Goal: Task Accomplishment & Management: Manage account settings

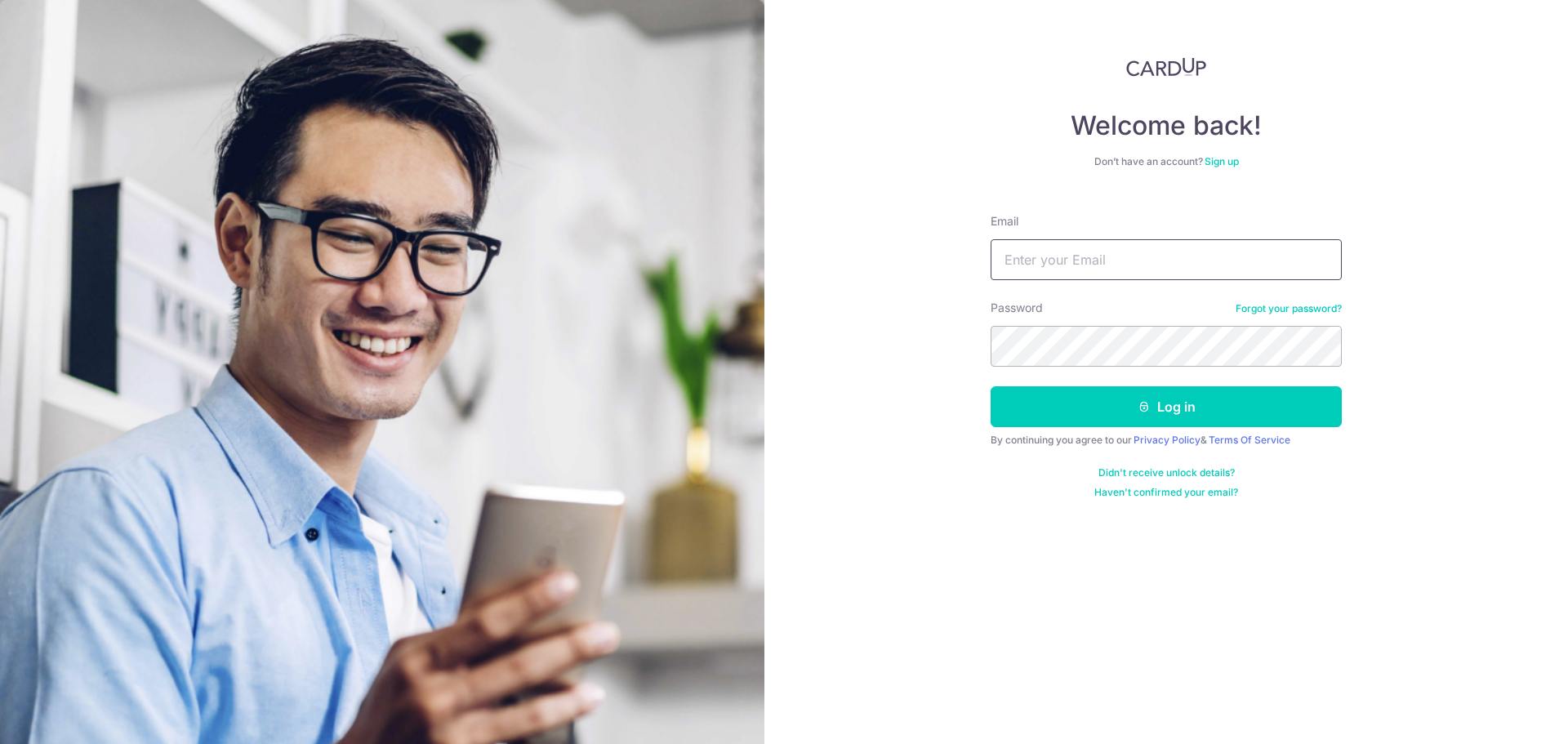
click at [1073, 257] on input "Email" at bounding box center [1166, 260] width 351 height 41
type input "chongxianjie@kinvet.sg"
click at [991, 386] on button "Log in" at bounding box center [1166, 406] width 351 height 41
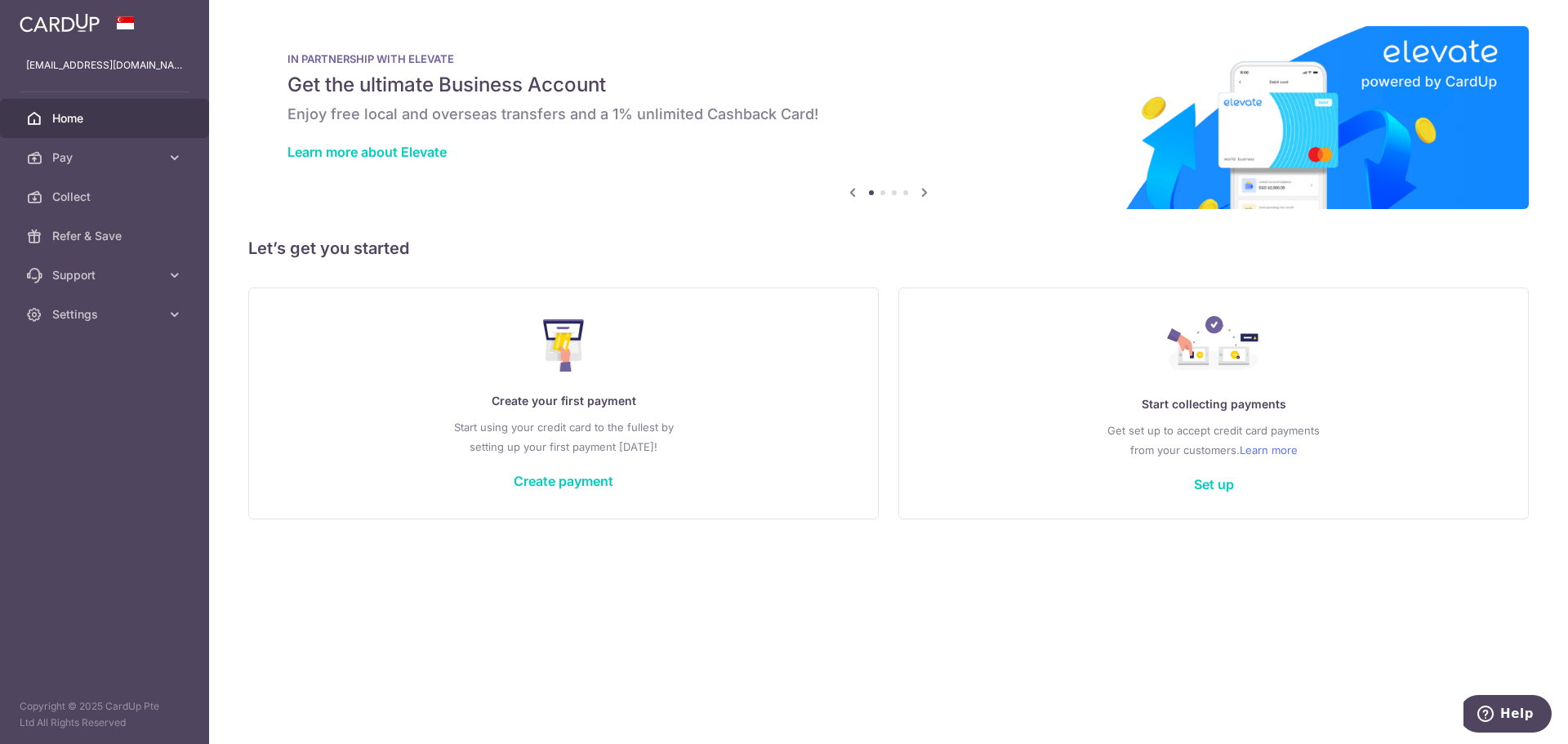
click at [539, 493] on div "Create your first payment Start using your credit card to the fullest by settin…" at bounding box center [563, 403] width 590 height 194
click at [547, 485] on link "Create payment" at bounding box center [564, 481] width 100 height 17
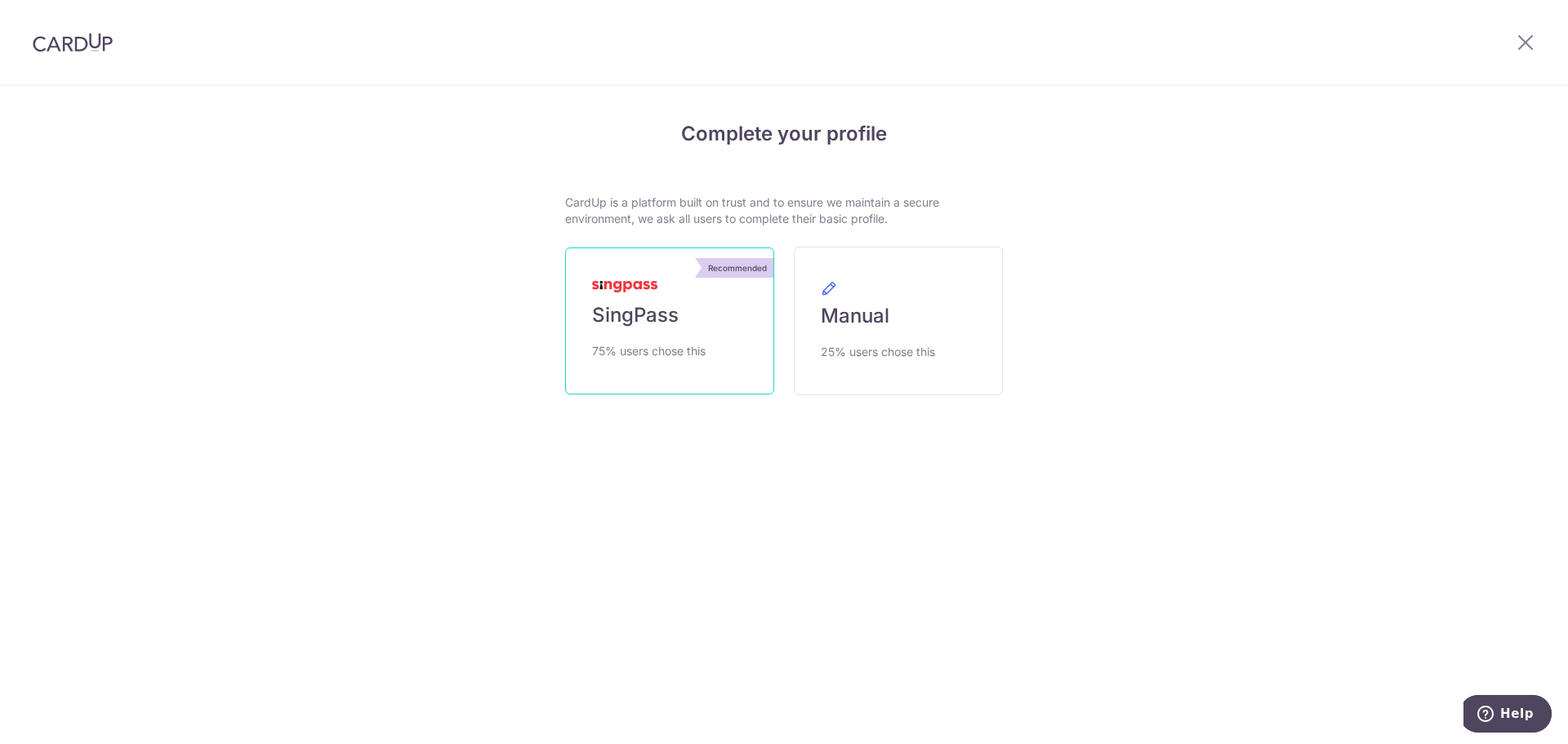
click at [649, 329] on link "Recommended SingPass 75% users chose this" at bounding box center [669, 320] width 209 height 147
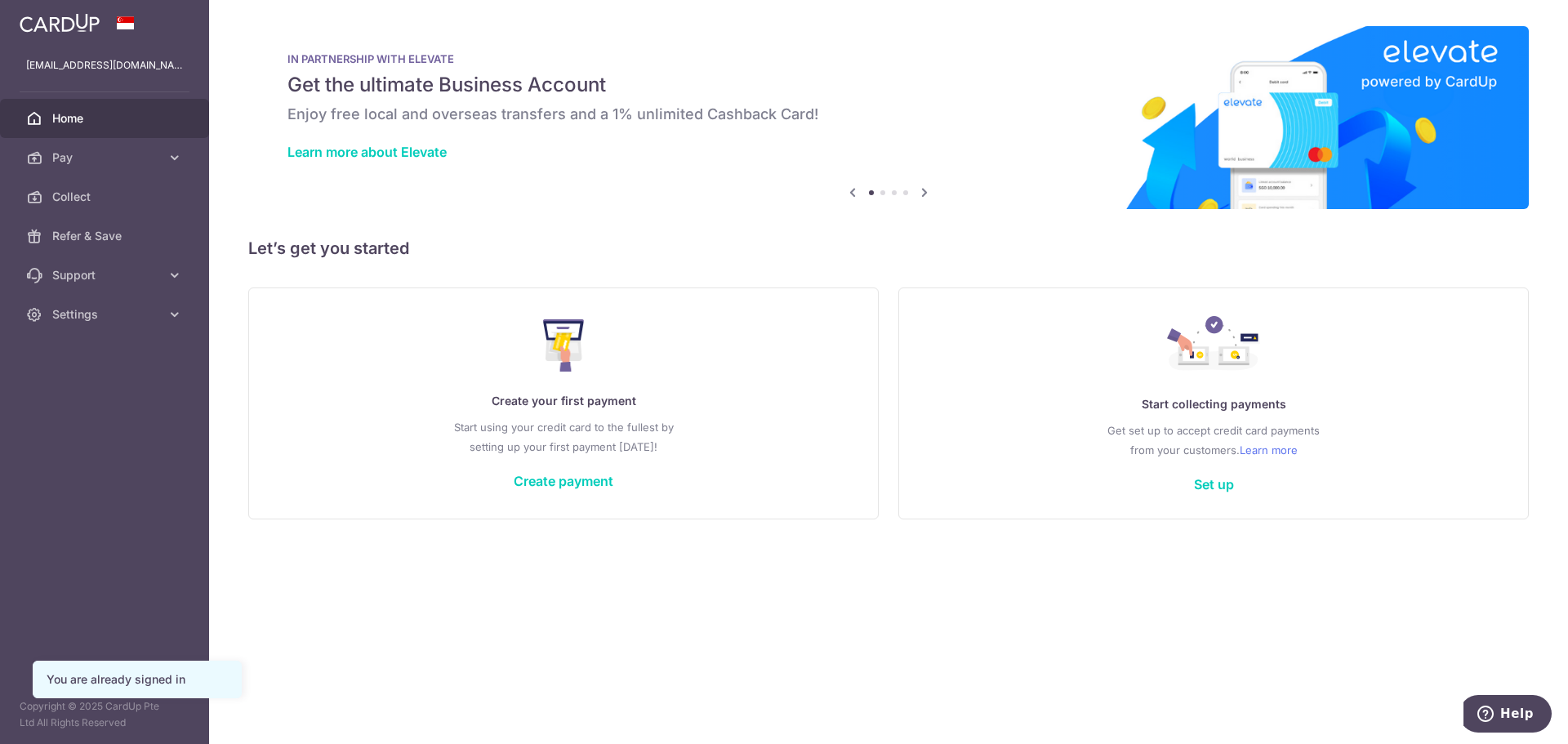
click at [96, 55] on div "chongxianjie@kinvet.sg" at bounding box center [104, 65] width 209 height 39
click at [141, 320] on span "Settings" at bounding box center [106, 315] width 108 height 17
click at [117, 390] on span "Logout" at bounding box center [106, 393] width 108 height 17
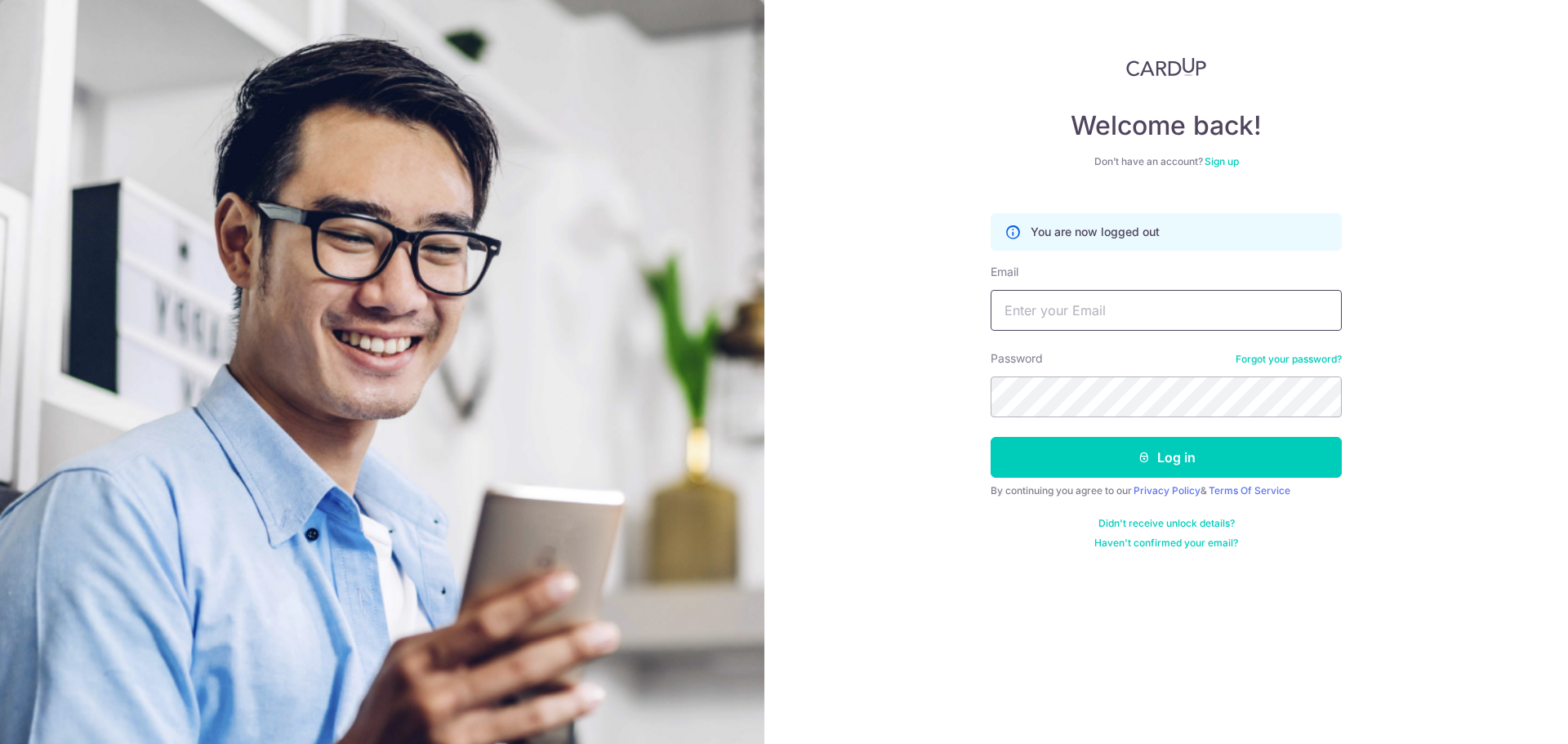
click at [1112, 315] on input "Email" at bounding box center [1166, 310] width 351 height 41
type input "[EMAIL_ADDRESS][DOMAIN_NAME]"
click at [991, 437] on button "Log in" at bounding box center [1166, 457] width 351 height 41
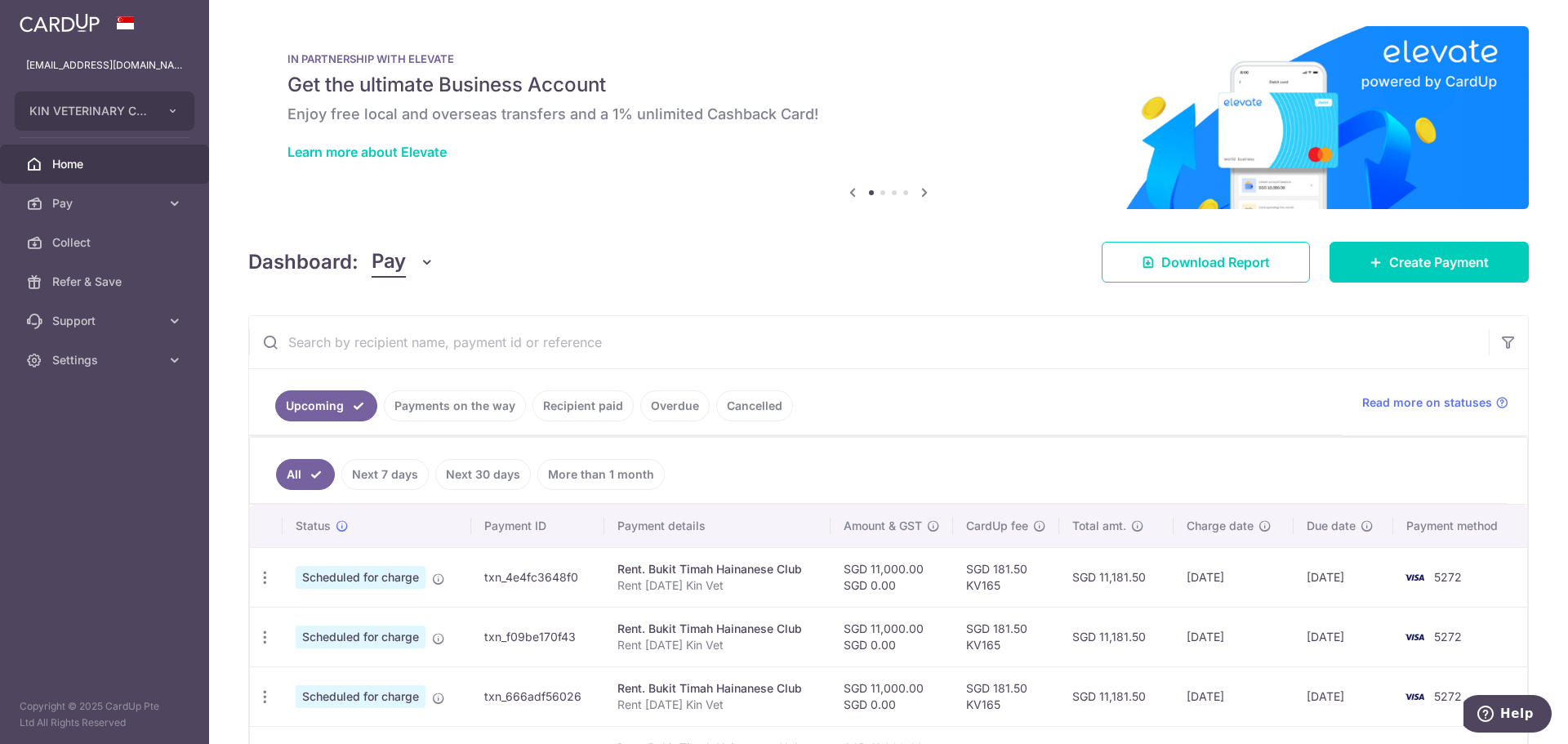
scroll to position [84, 0]
